Goal: Navigation & Orientation: Find specific page/section

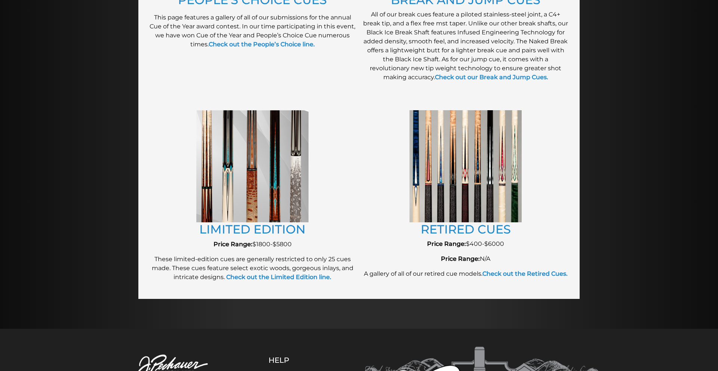
scroll to position [754, 0]
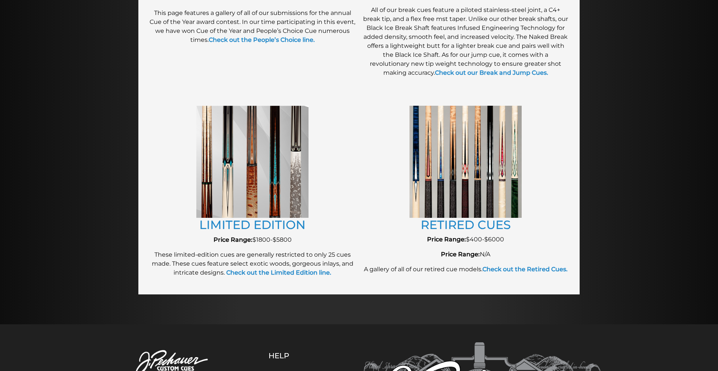
click at [477, 174] on img at bounding box center [465, 162] width 112 height 112
click at [452, 221] on link "RETIRED CUES" at bounding box center [466, 225] width 90 height 15
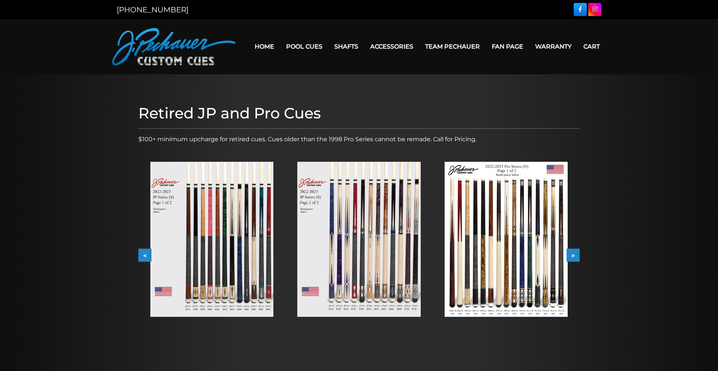
click at [207, 187] on img at bounding box center [211, 239] width 123 height 155
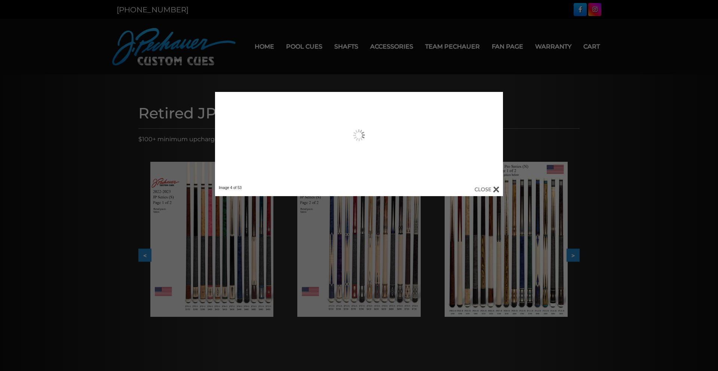
click at [207, 187] on div at bounding box center [359, 335] width 718 height 671
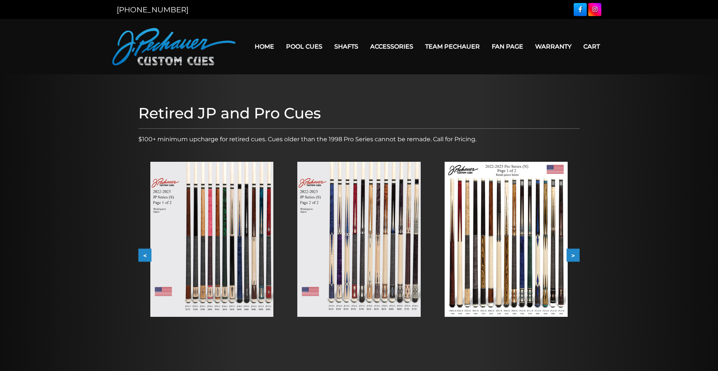
click at [203, 179] on img at bounding box center [211, 239] width 123 height 155
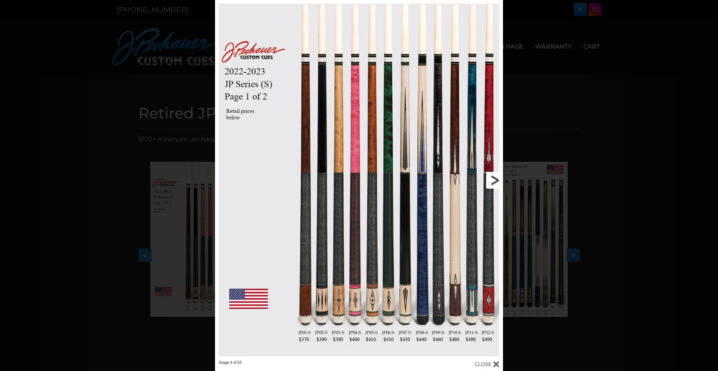
click at [387, 221] on link at bounding box center [439, 180] width 130 height 360
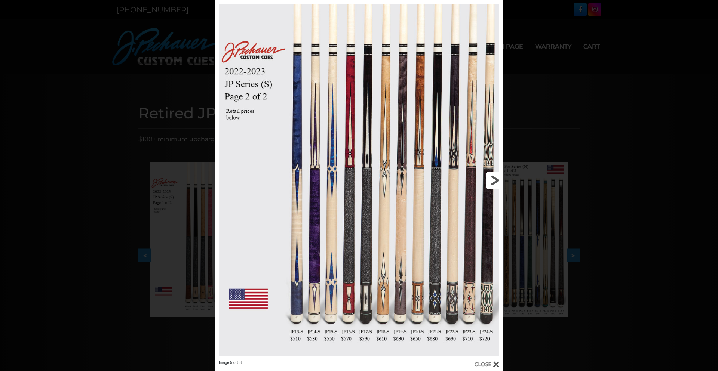
click at [388, 220] on link at bounding box center [439, 180] width 130 height 360
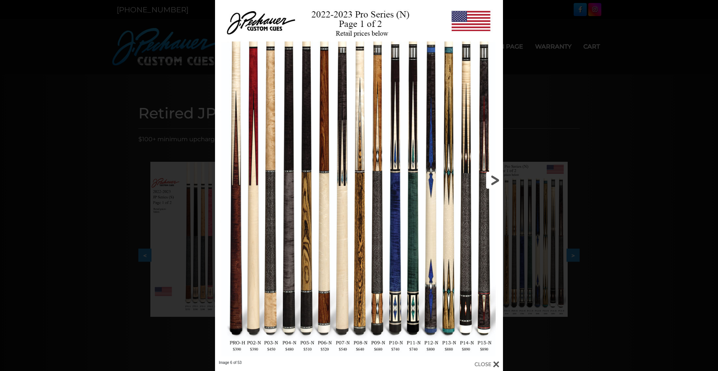
click at [494, 182] on link at bounding box center [439, 180] width 130 height 360
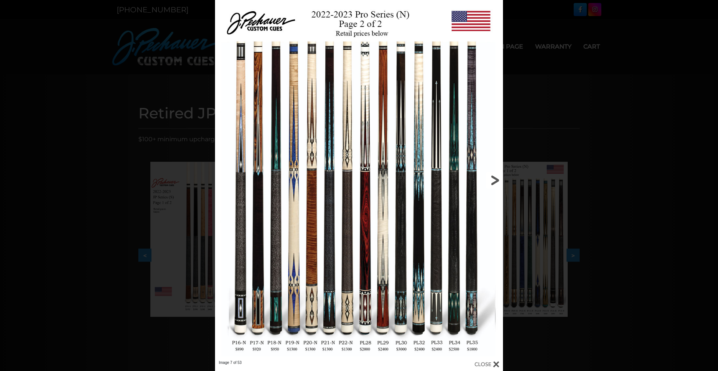
click at [495, 183] on link at bounding box center [439, 180] width 130 height 360
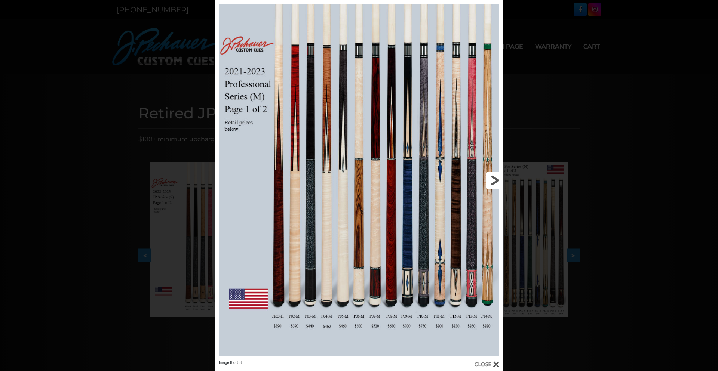
click at [494, 183] on link at bounding box center [439, 180] width 130 height 360
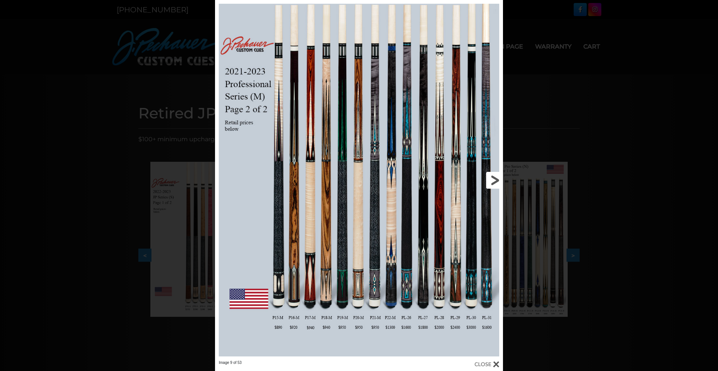
click at [407, 216] on link at bounding box center [439, 180] width 130 height 360
